Goal: Navigation & Orientation: Find specific page/section

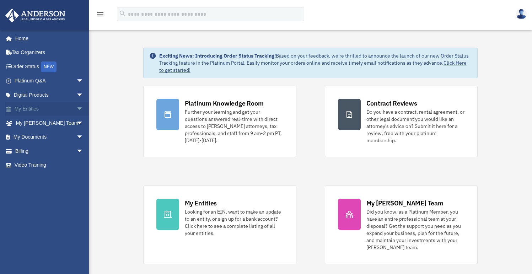
click at [37, 107] on link "My Entities arrow_drop_down" at bounding box center [49, 109] width 89 height 14
click at [37, 121] on link "My Anderson Team arrow_drop_down" at bounding box center [49, 123] width 89 height 14
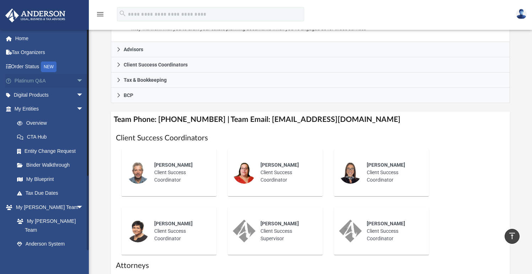
click at [36, 81] on link "Platinum Q&A arrow_drop_down" at bounding box center [49, 81] width 89 height 14
click at [76, 81] on span "arrow_drop_down" at bounding box center [83, 81] width 14 height 15
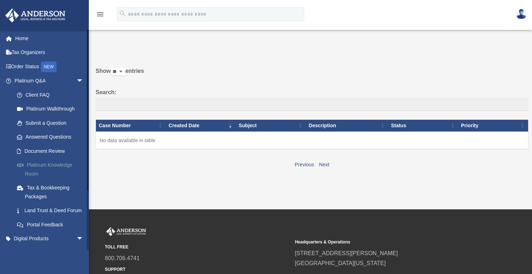
click at [29, 169] on link "Platinum Knowledge Room" at bounding box center [52, 169] width 84 height 23
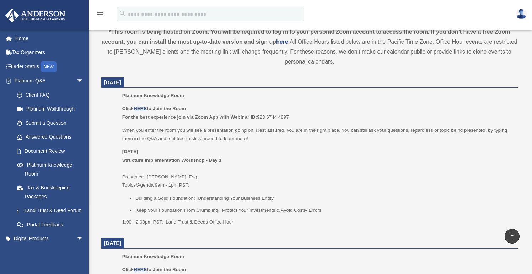
scroll to position [241, 0]
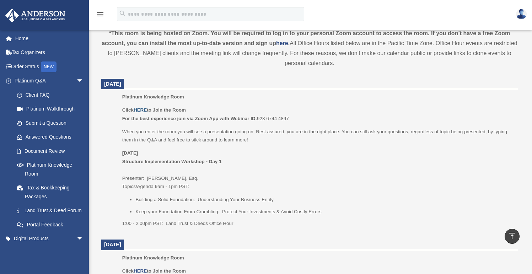
click at [141, 108] on u "HERE" at bounding box center [140, 109] width 13 height 5
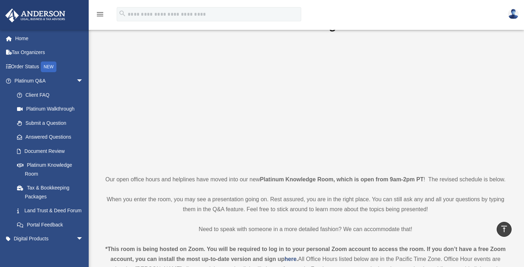
scroll to position [0, 0]
